Goal: Task Accomplishment & Management: Use online tool/utility

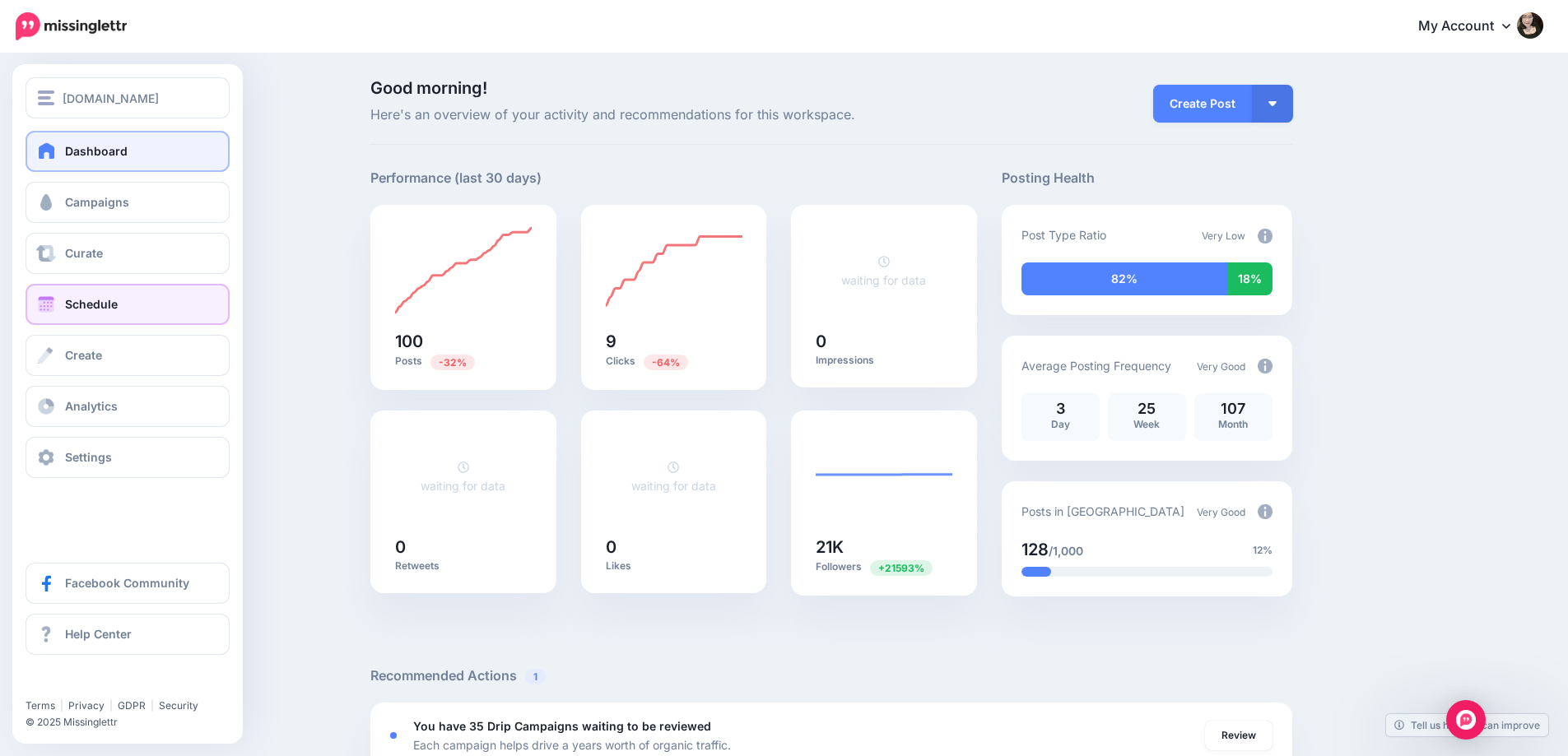
click at [102, 305] on span "Schedule" at bounding box center [91, 304] width 53 height 14
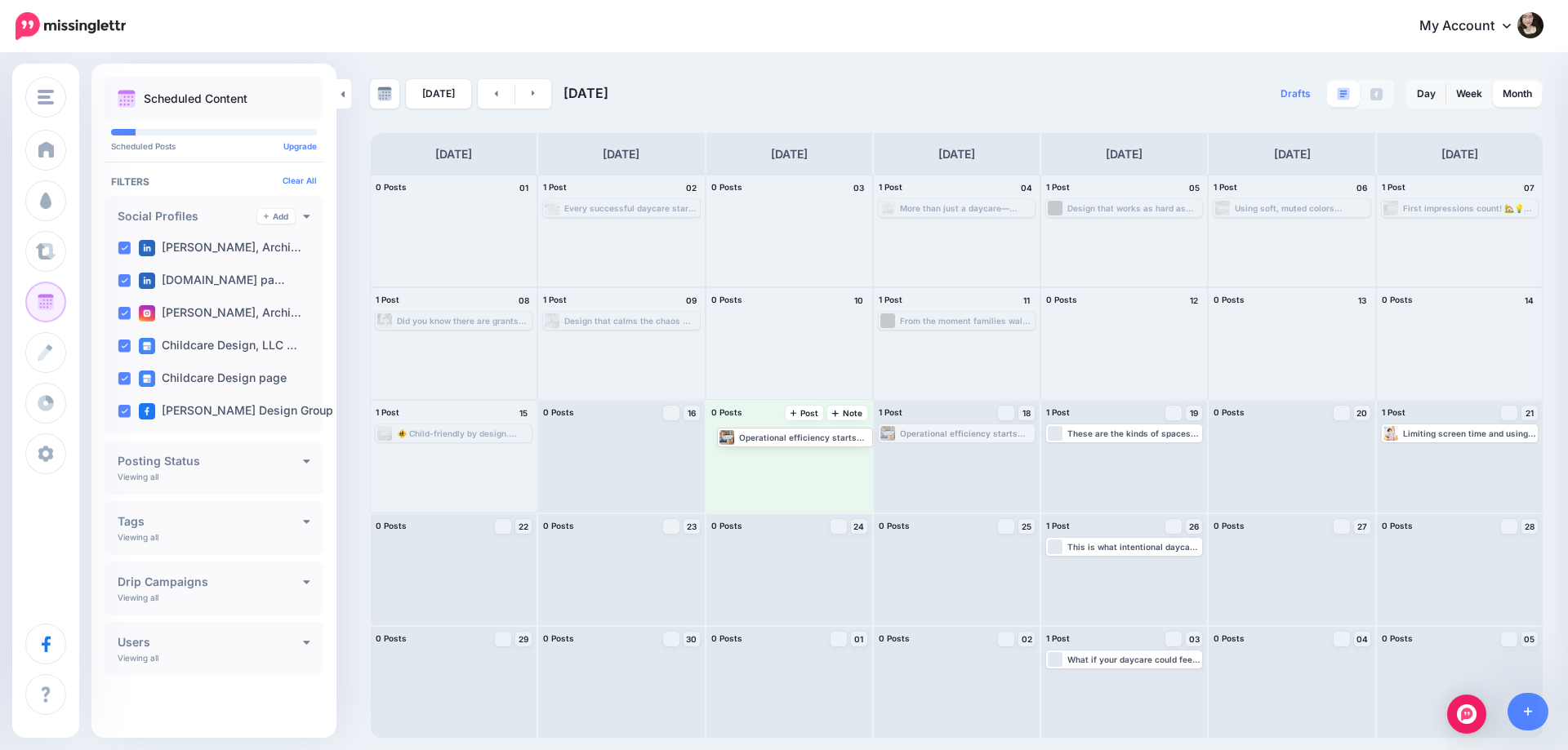
drag, startPoint x: 958, startPoint y: 431, endPoint x: 795, endPoint y: 434, distance: 163.0
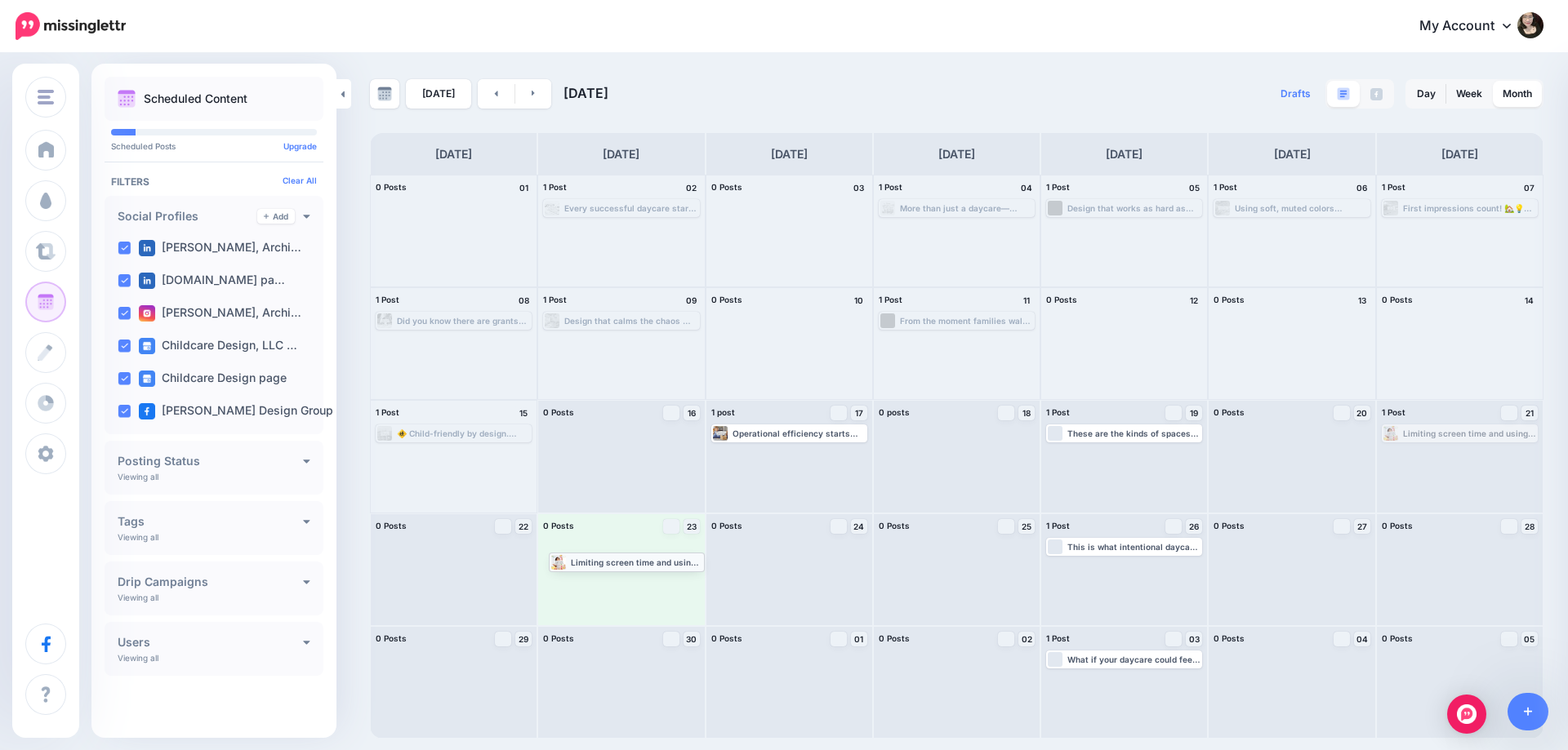
drag, startPoint x: 1466, startPoint y: 430, endPoint x: 634, endPoint y: 558, distance: 841.8
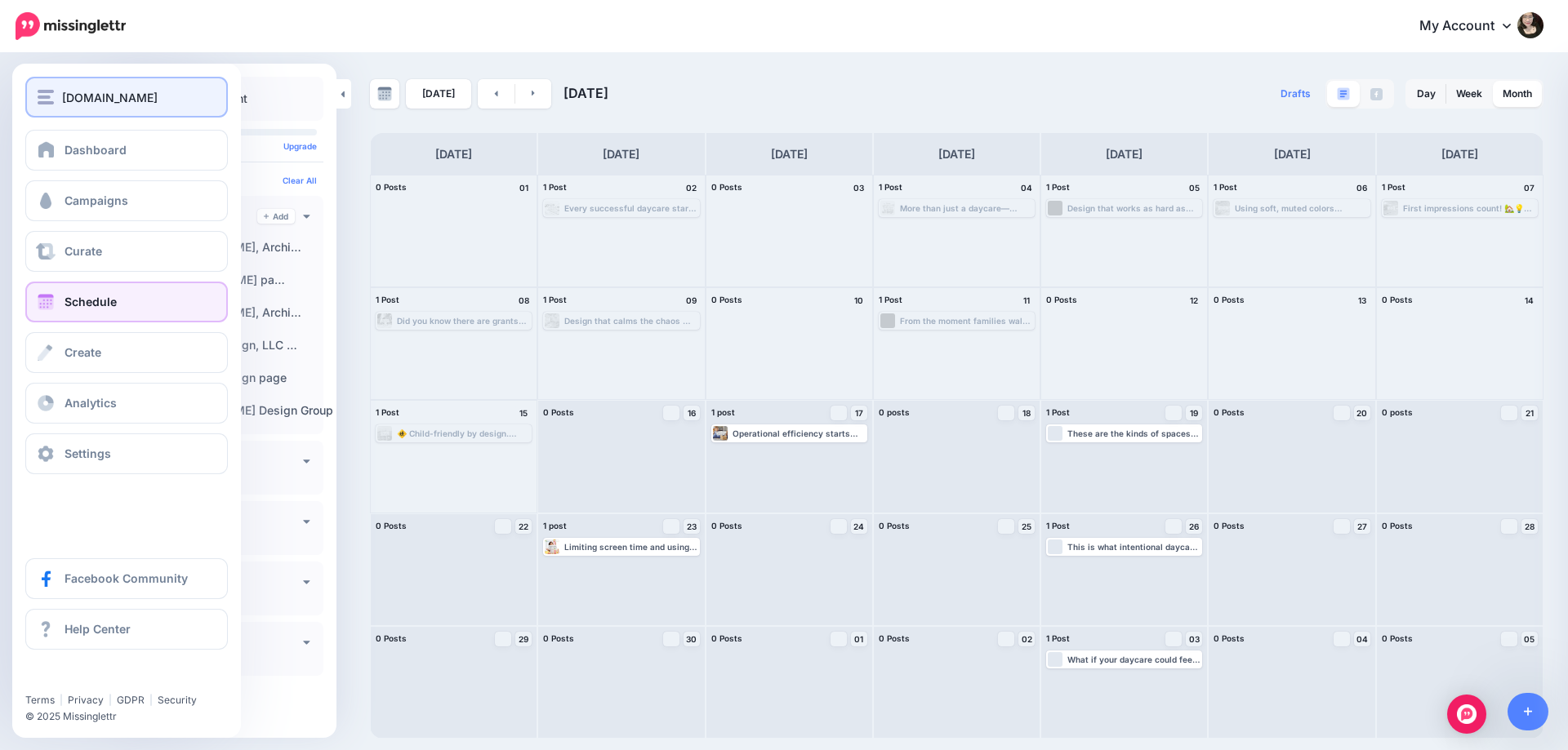
click at [124, 106] on span "[DOMAIN_NAME]" at bounding box center [110, 97] width 95 height 18
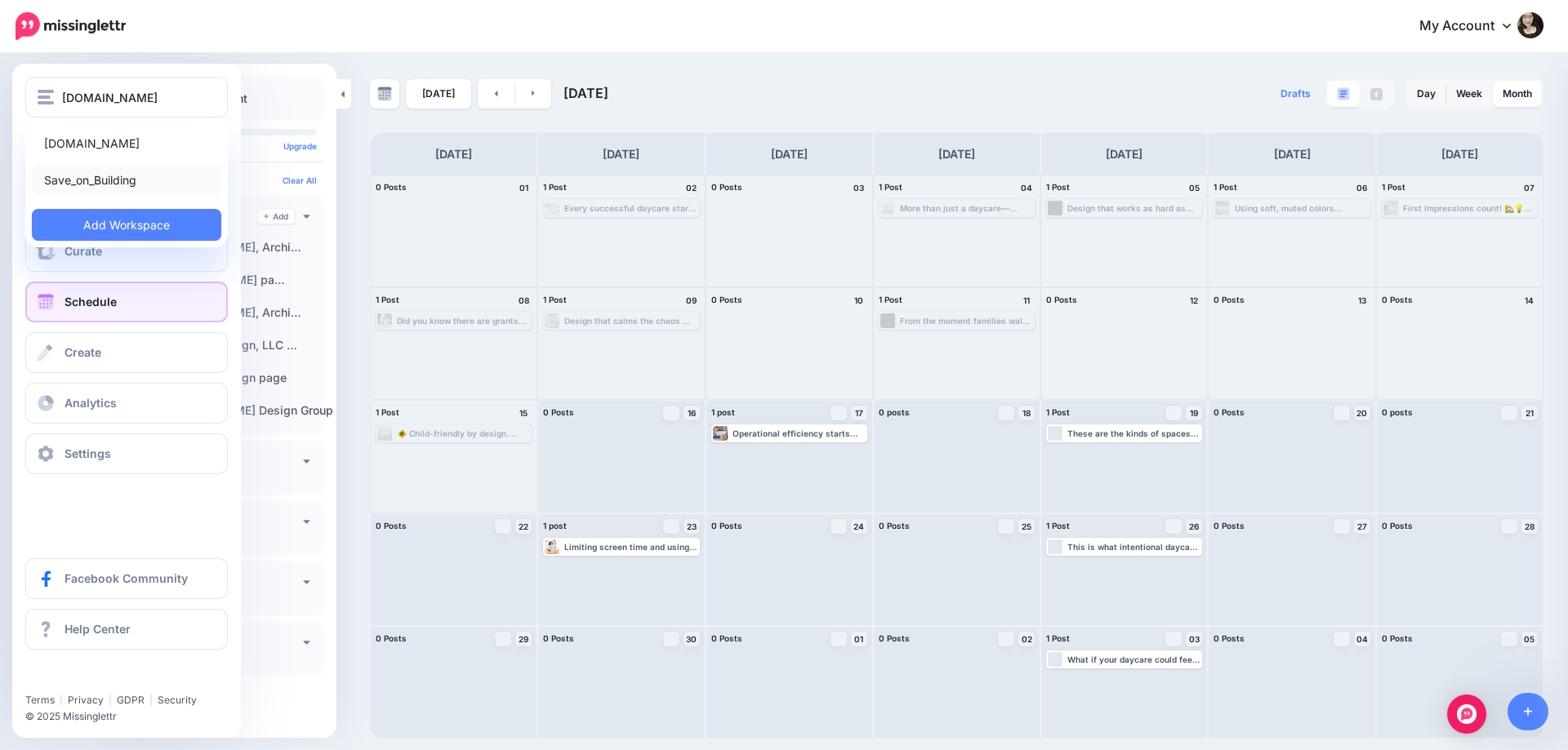
click at [111, 183] on link "Save_on_Building" at bounding box center [126, 179] width 189 height 32
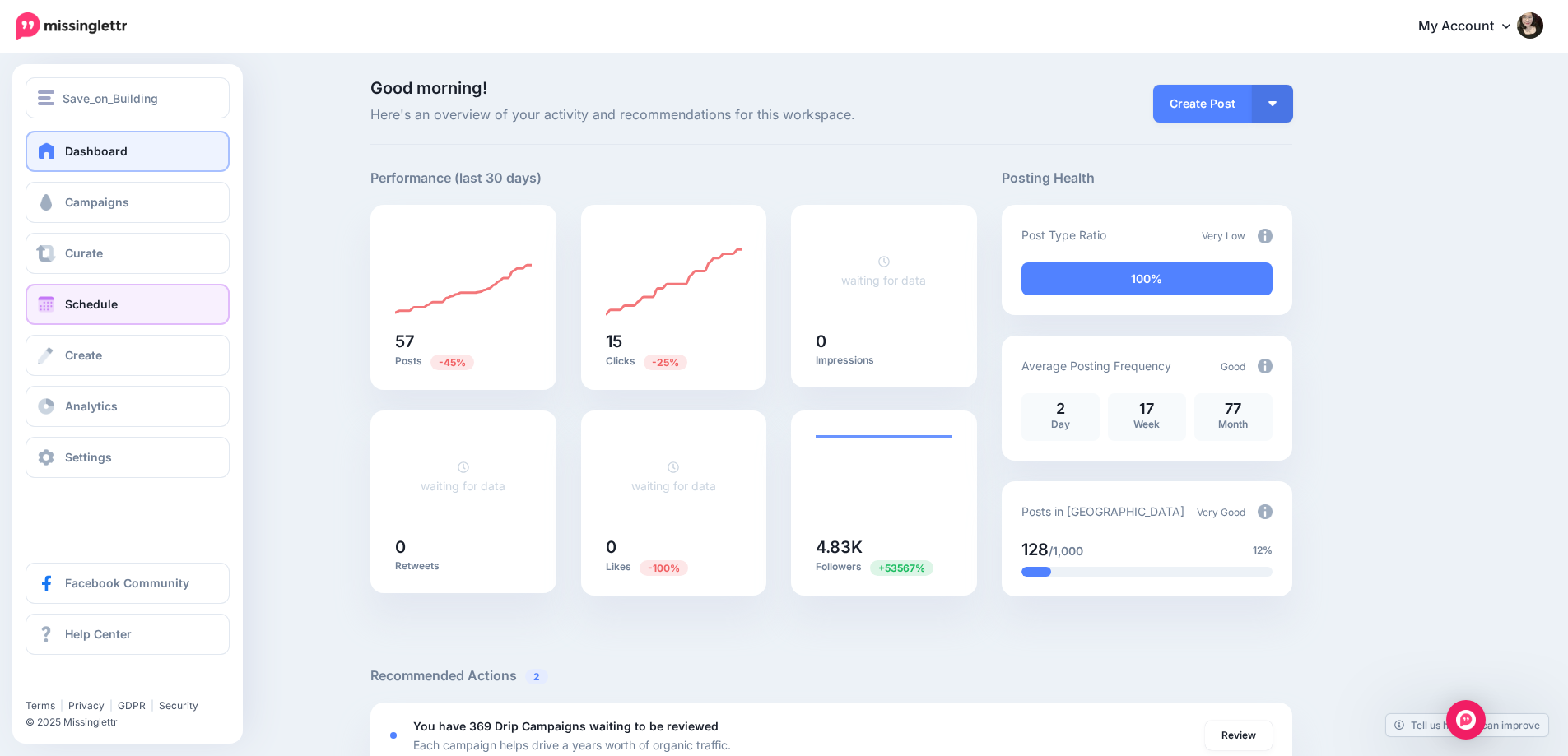
click at [118, 304] on link "Schedule" at bounding box center [127, 304] width 204 height 41
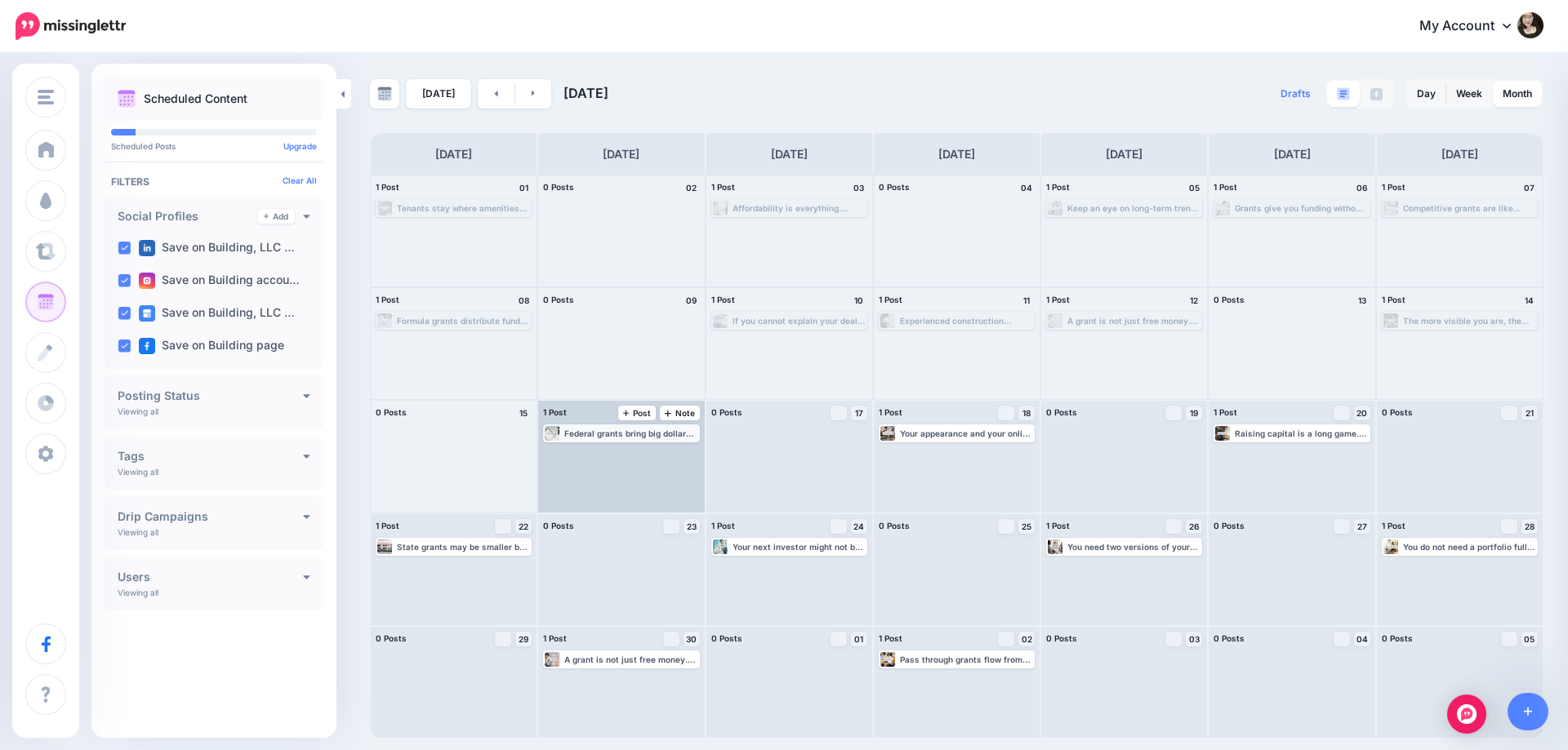
click at [636, 430] on div "Federal grants bring big dollars and national reach but also heavy competition …" at bounding box center [631, 434] width 133 height 10
click at [614, 456] on link "Edit" at bounding box center [596, 452] width 102 height 15
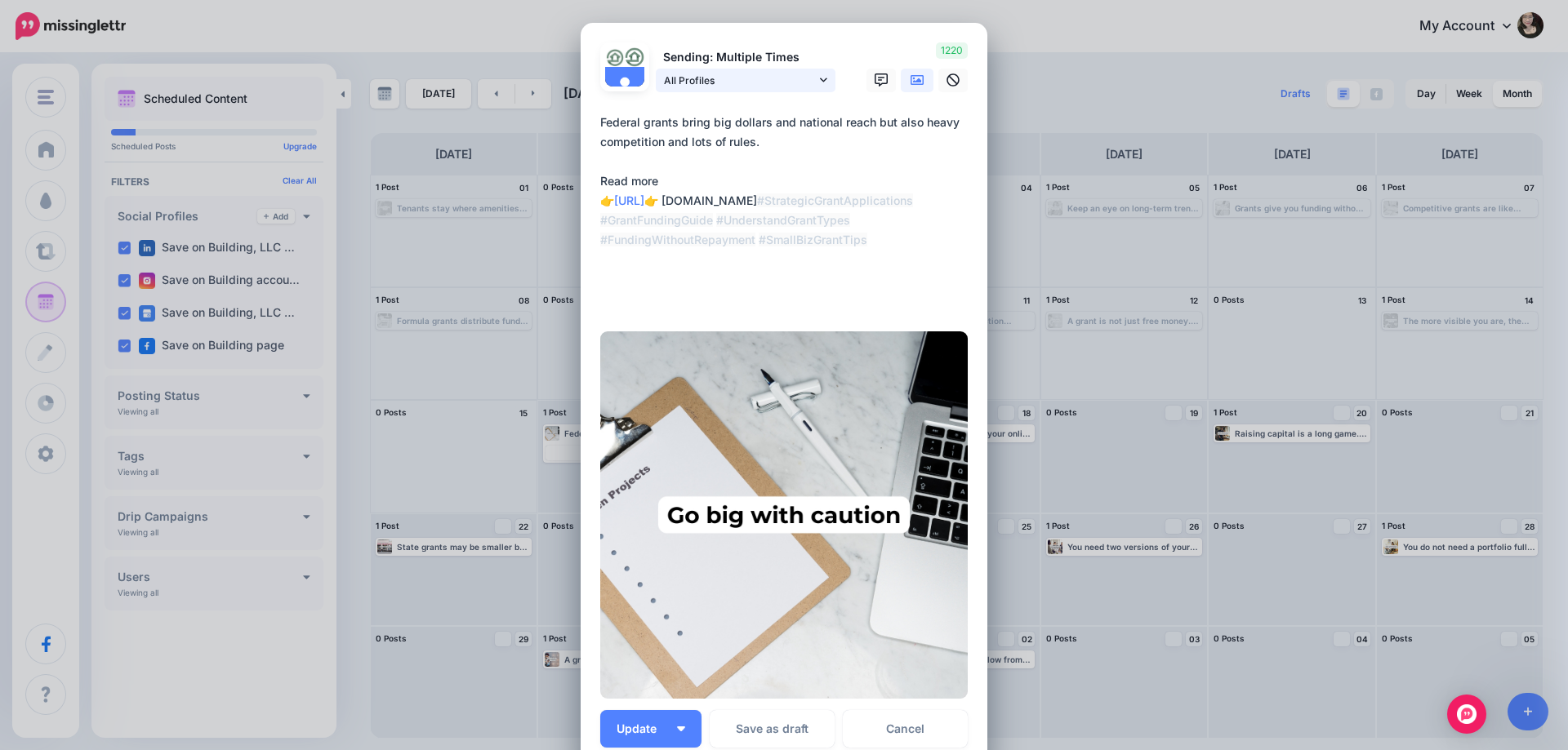
click at [752, 80] on span "All Profiles" at bounding box center [739, 81] width 152 height 17
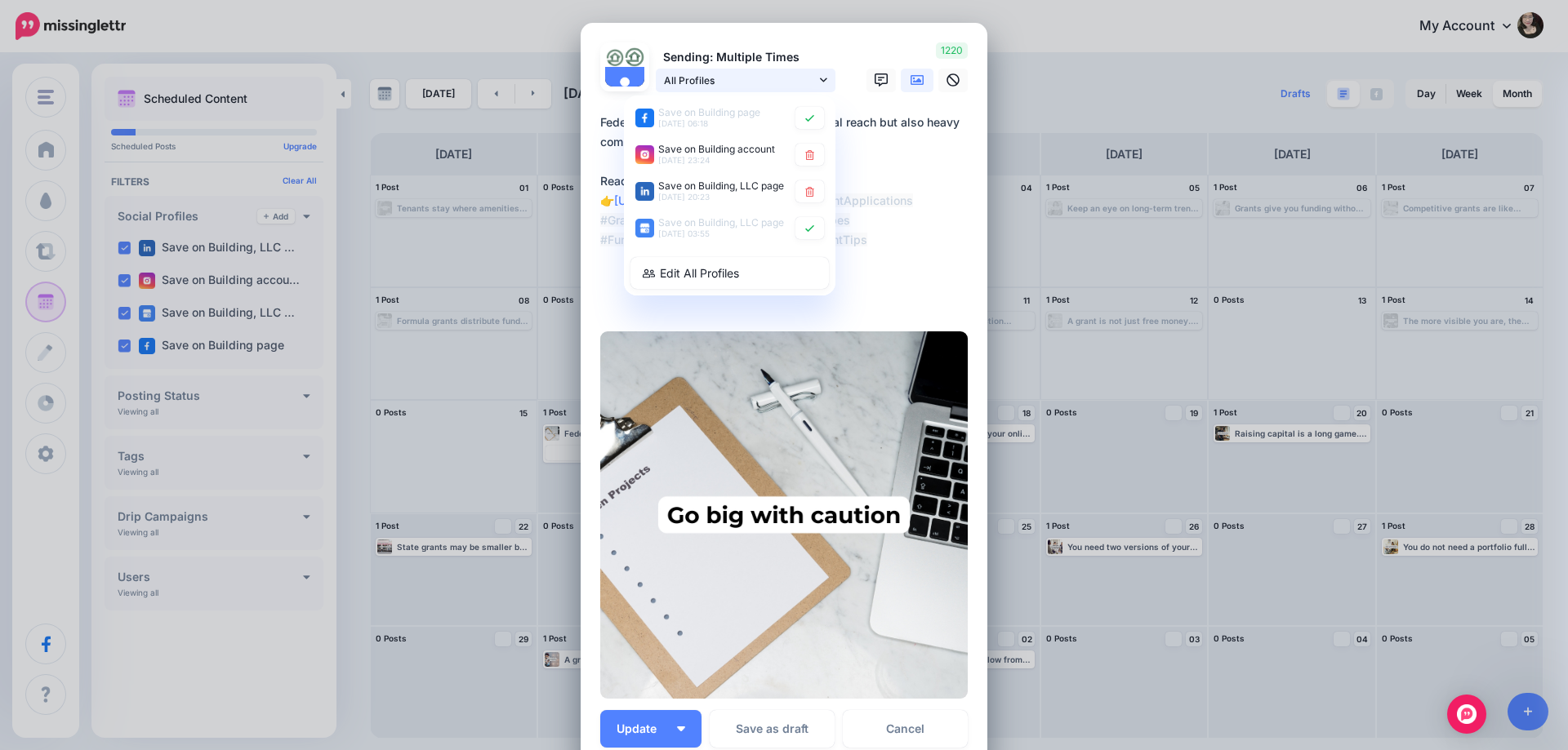
click at [745, 83] on span "All Profiles" at bounding box center [739, 81] width 152 height 17
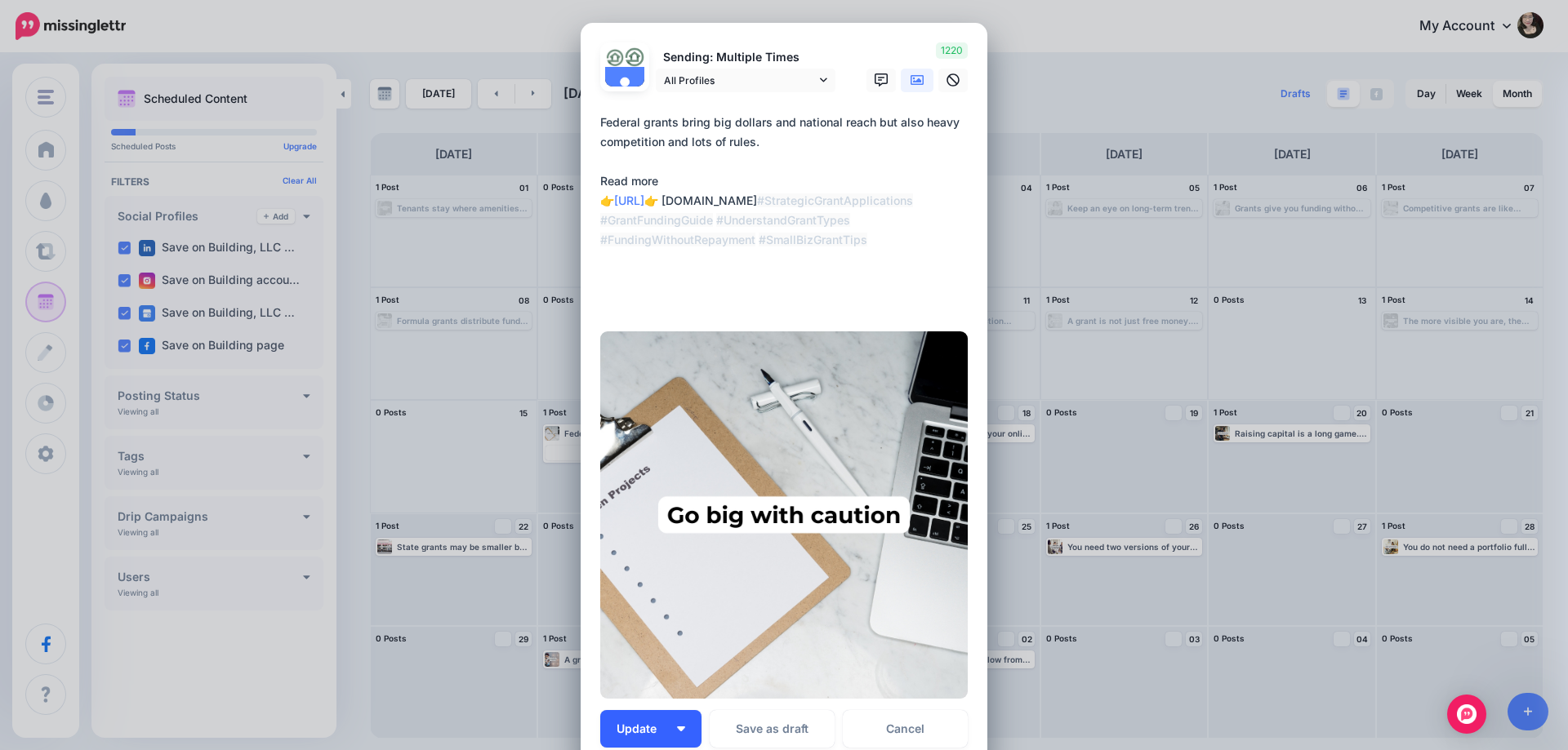
click at [651, 736] on button "Update" at bounding box center [651, 729] width 101 height 38
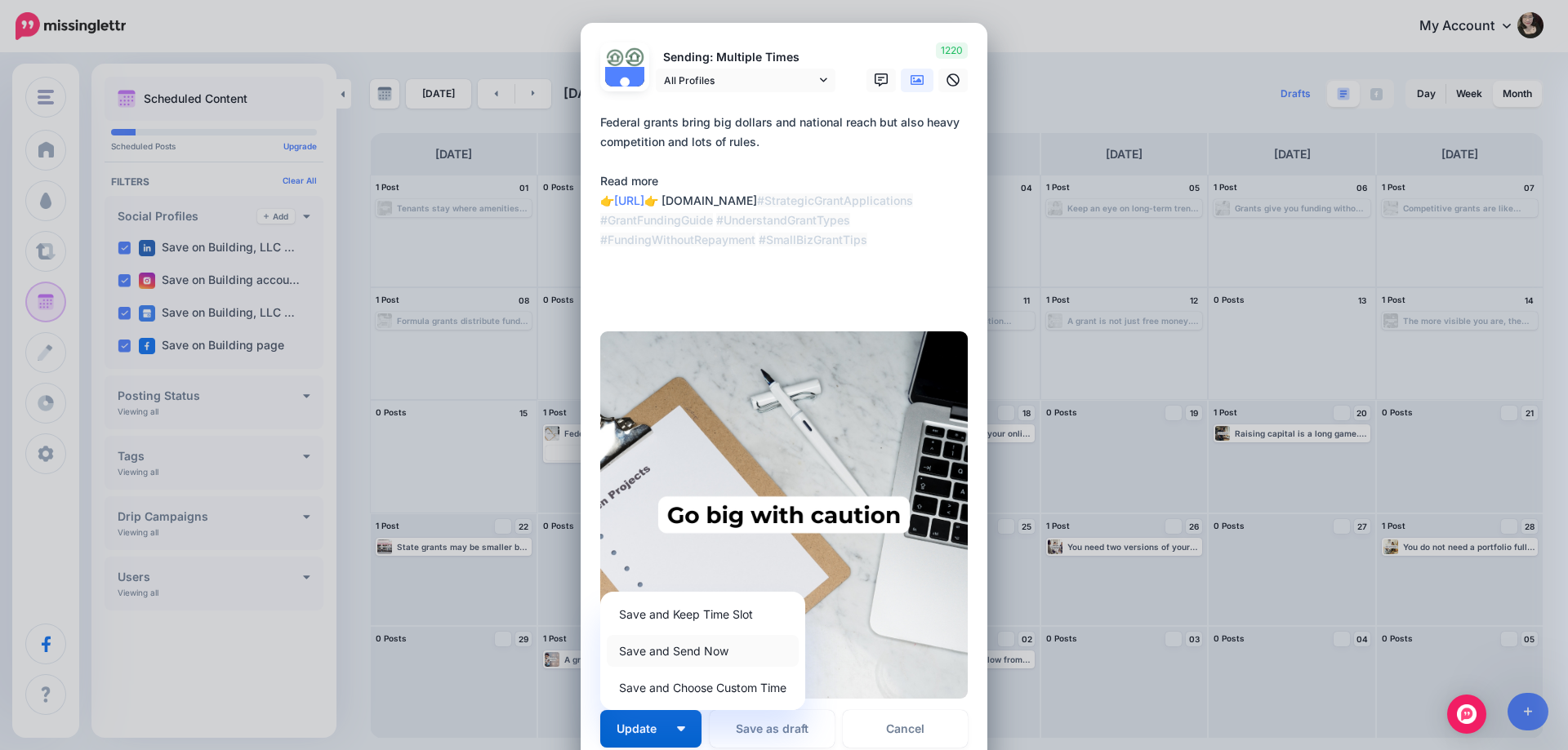
click at [683, 641] on link "Save and Send Now" at bounding box center [702, 651] width 192 height 32
